Goal: Communication & Community: Connect with others

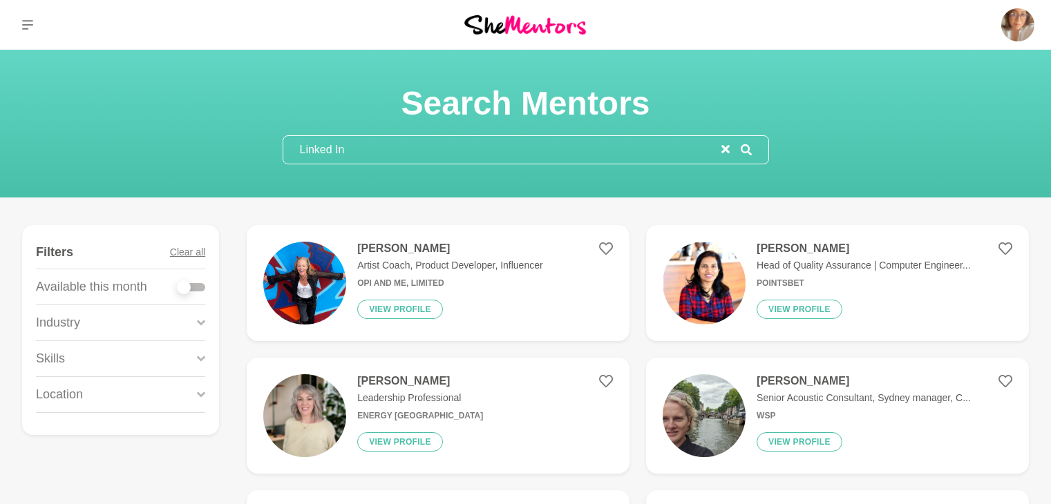
scroll to position [2505, 0]
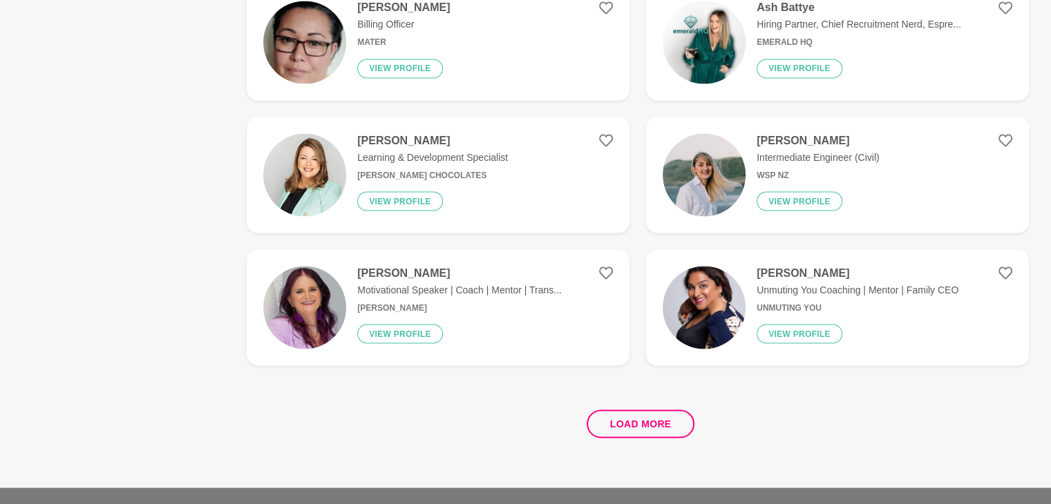
click at [436, 399] on div "Load more" at bounding box center [638, 418] width 782 height 84
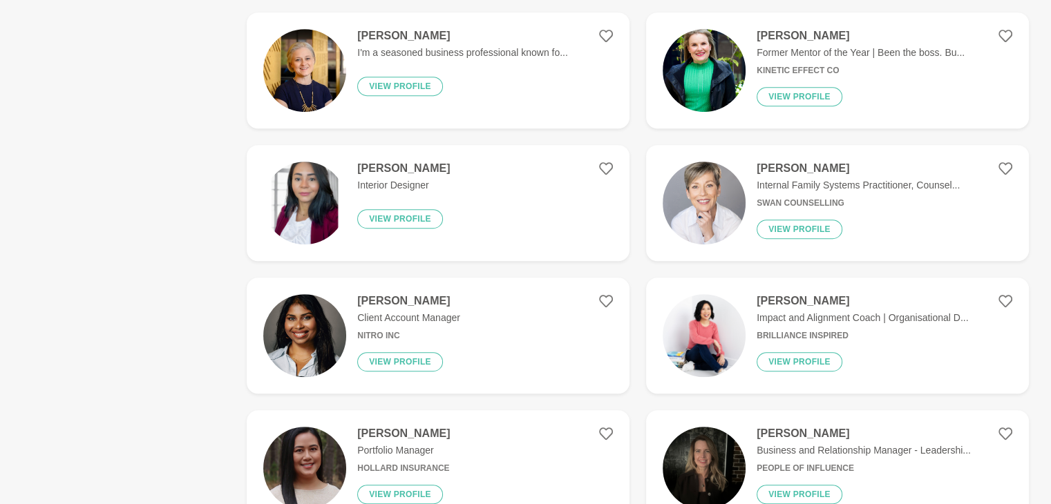
scroll to position [0, 0]
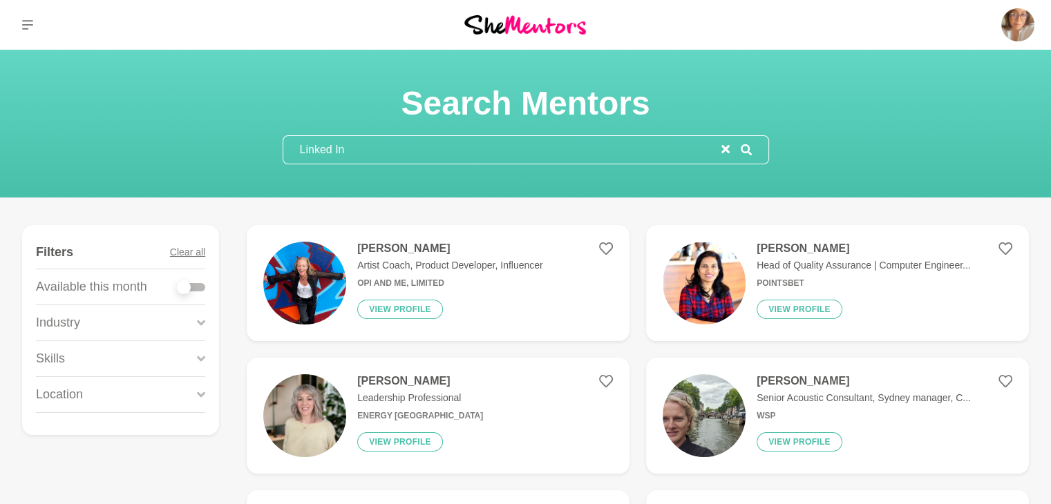
click at [553, 24] on img at bounding box center [525, 24] width 122 height 19
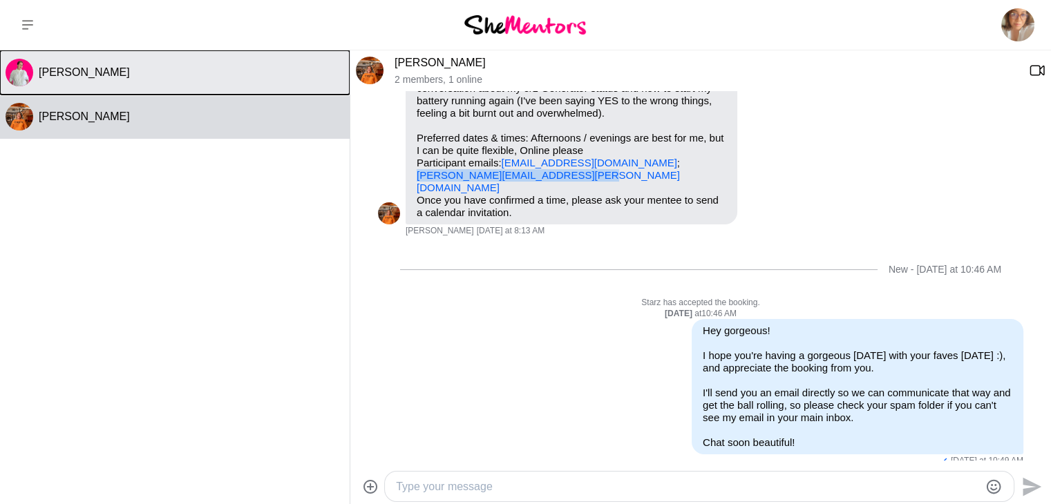
click at [216, 82] on button "Lauren Purse" at bounding box center [175, 72] width 350 height 44
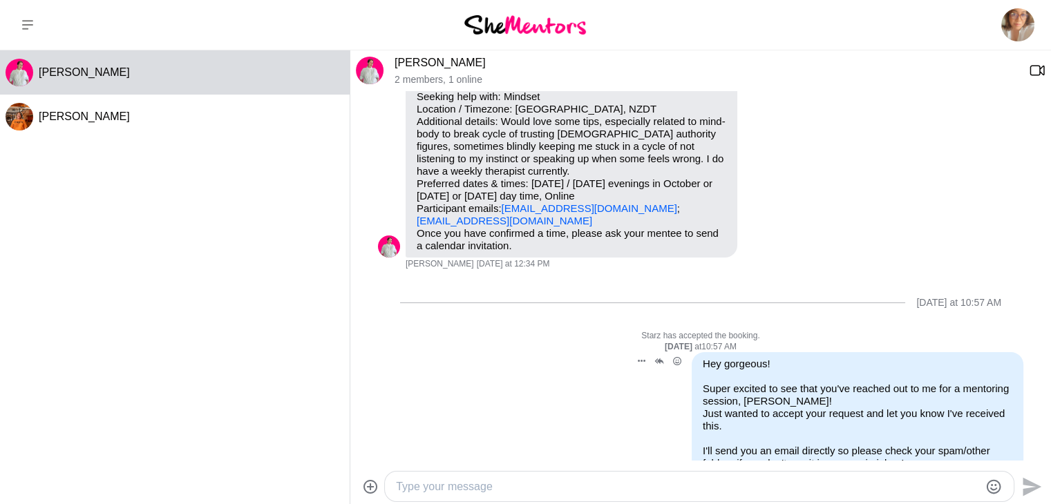
scroll to position [220, 0]
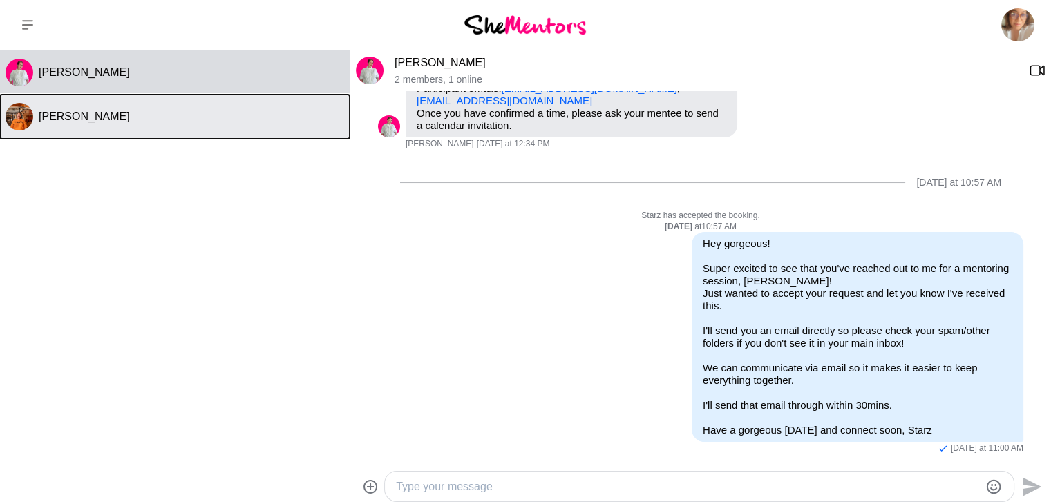
click at [191, 112] on div "Katie" at bounding box center [191, 117] width 305 height 14
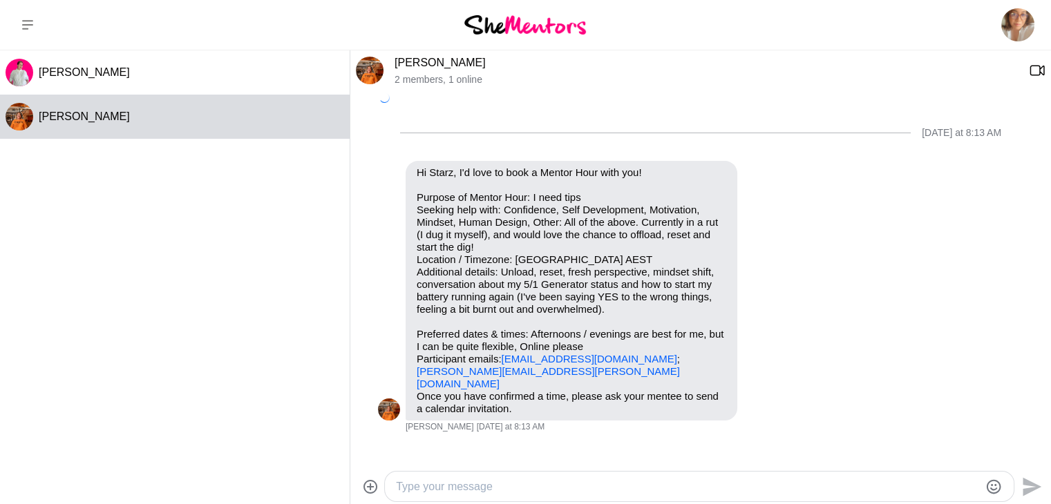
scroll to position [182, 0]
